Goal: Information Seeking & Learning: Find specific fact

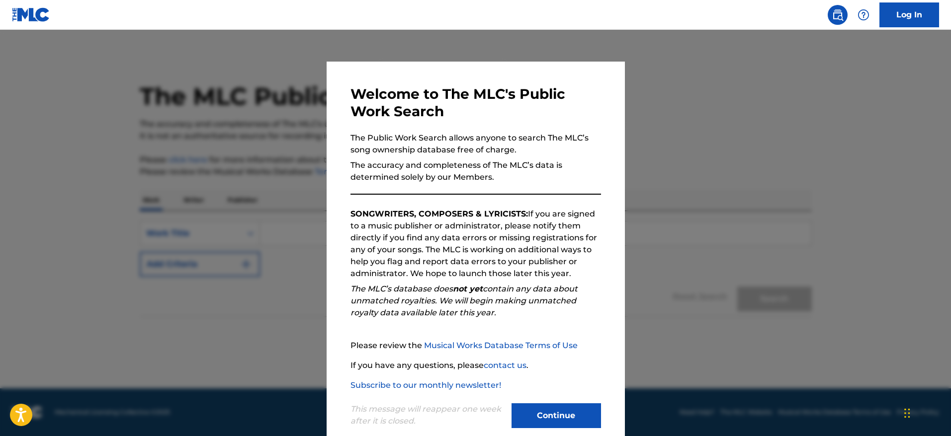
click at [555, 408] on button "Continue" at bounding box center [555, 416] width 89 height 25
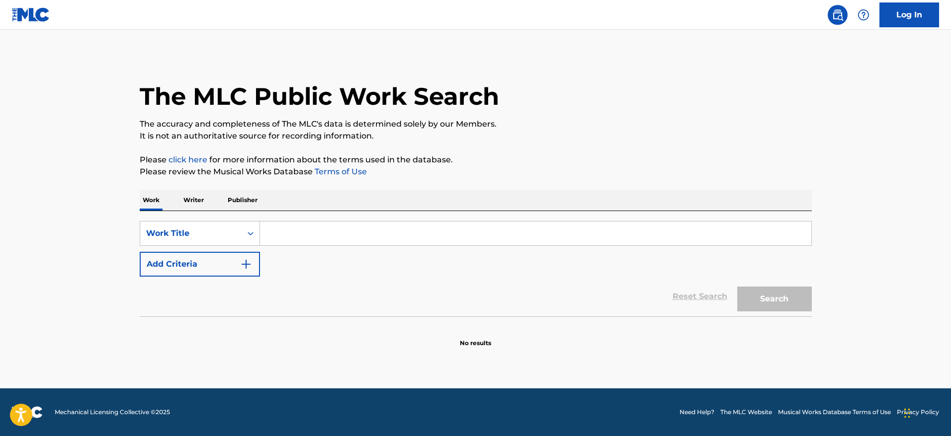
click at [292, 238] on input "Search Form" at bounding box center [535, 234] width 551 height 24
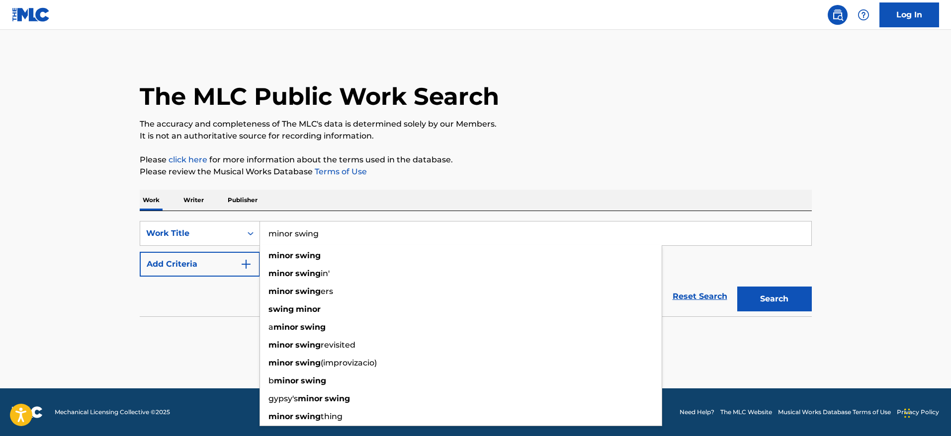
type input "minor swing"
click at [42, 262] on main "The MLC Public Work Search The accuracy and completeness of The MLC's data is d…" at bounding box center [475, 209] width 951 height 359
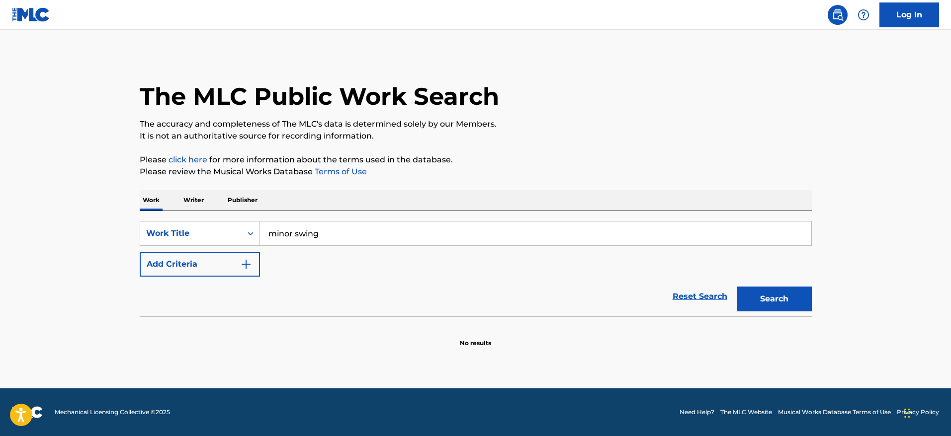
click at [182, 255] on button "Add Criteria" at bounding box center [200, 264] width 120 height 25
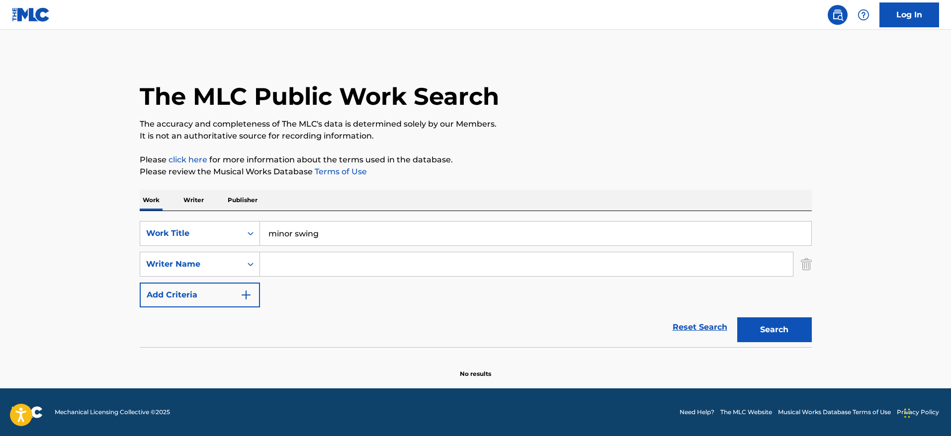
click at [276, 263] on input "Search Form" at bounding box center [526, 264] width 533 height 24
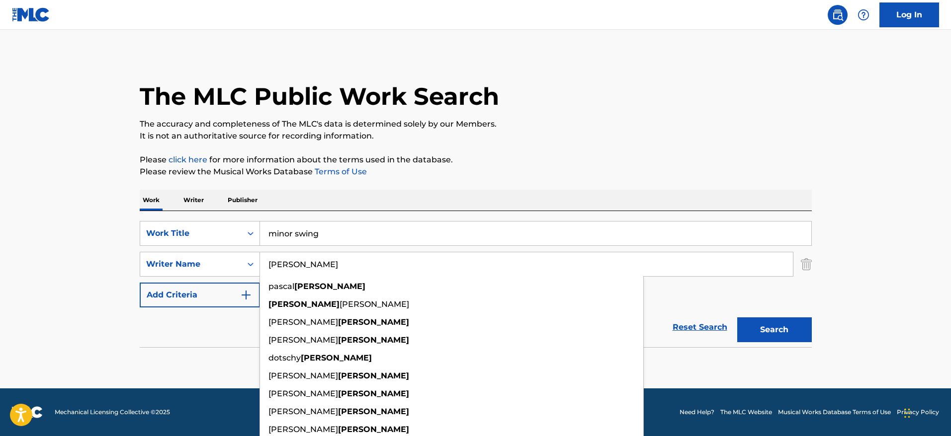
type input "[PERSON_NAME]"
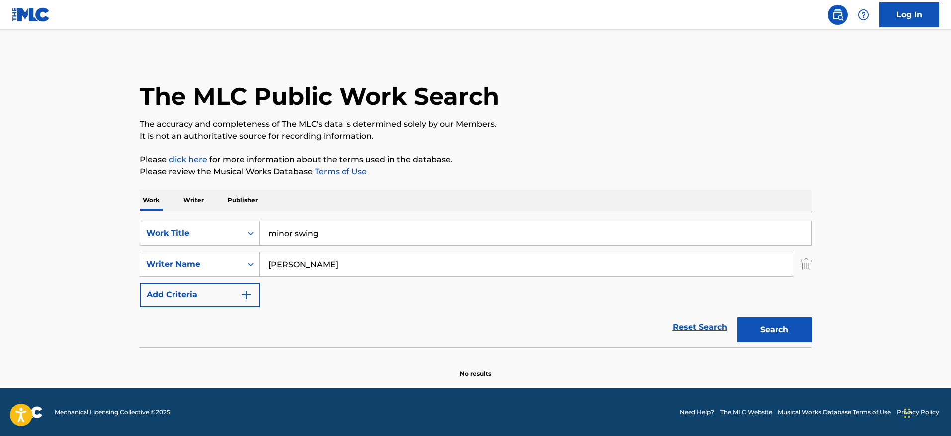
click at [76, 262] on main "The MLC Public Work Search The accuracy and completeness of The MLC's data is d…" at bounding box center [475, 209] width 951 height 359
click at [765, 336] on button "Search" at bounding box center [774, 330] width 75 height 25
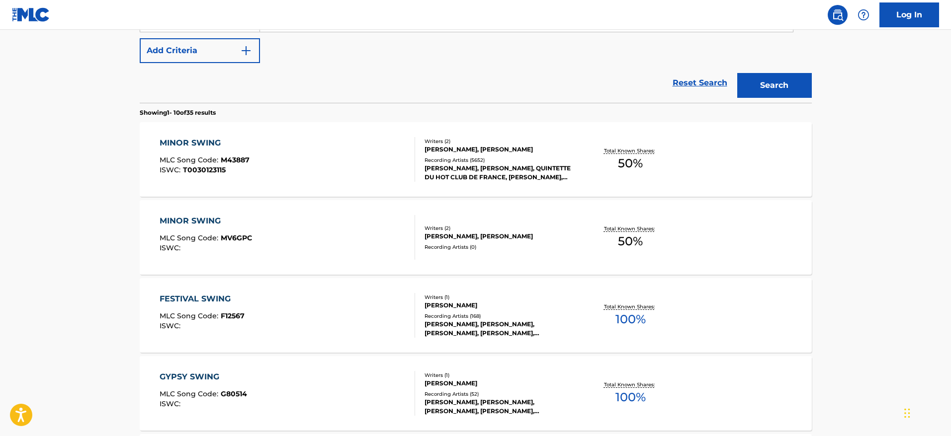
scroll to position [246, 0]
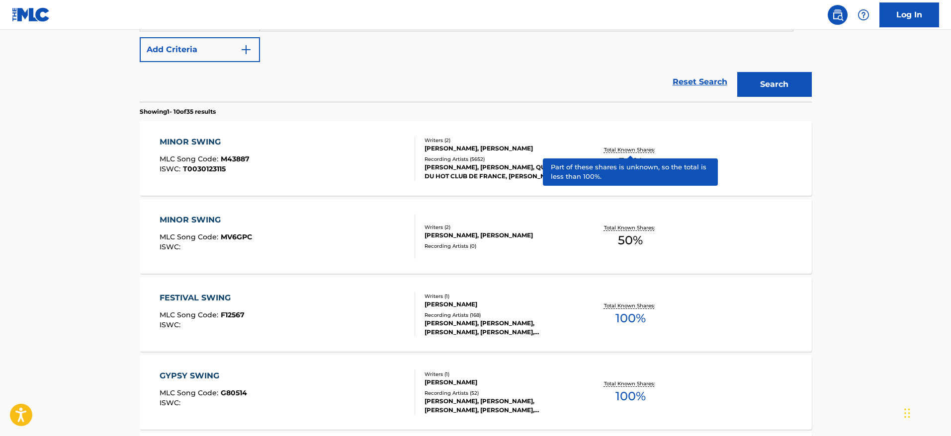
click at [627, 147] on p "Total Known Shares:" at bounding box center [630, 149] width 53 height 7
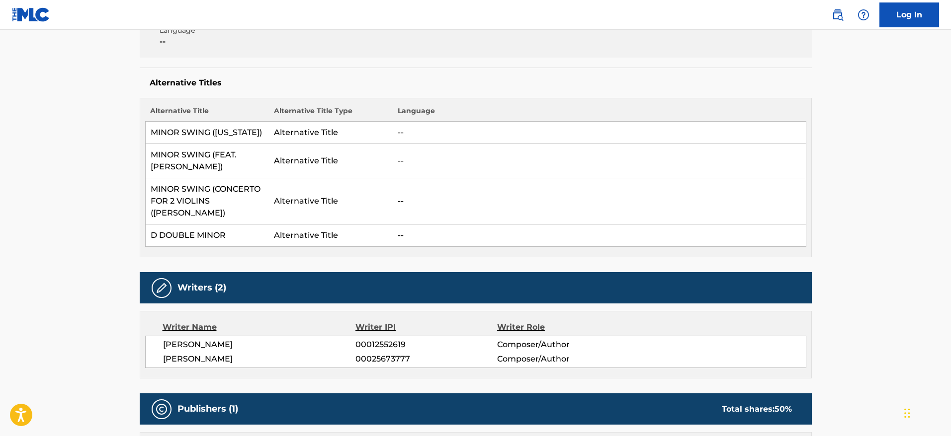
scroll to position [325, 0]
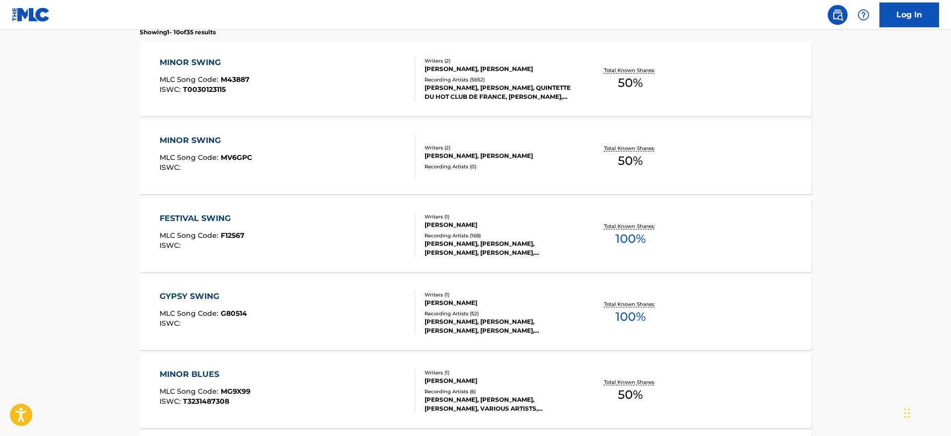
scroll to position [302, 0]
